Goal: Navigation & Orientation: Go to known website

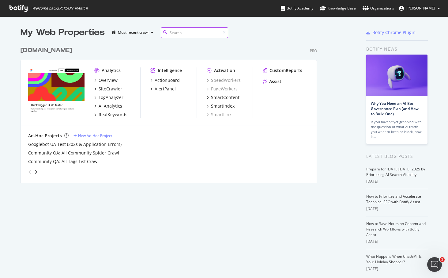
scroll to position [139, 327]
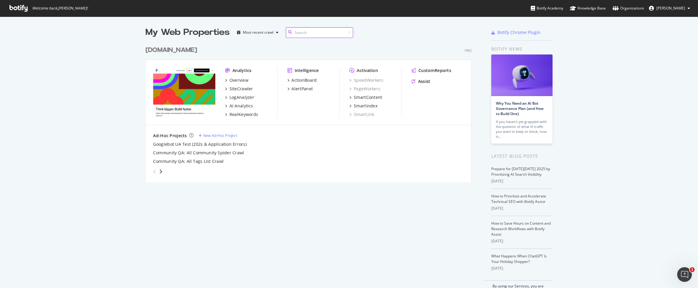
scroll to position [284, 689]
